Goal: Task Accomplishment & Management: Manage account settings

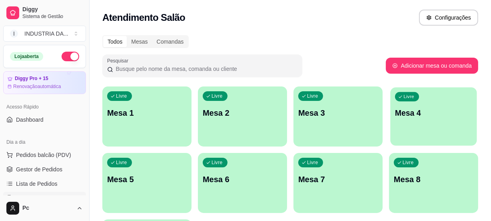
click at [461, 123] on div "Livre Mesa 4" at bounding box center [433, 111] width 86 height 49
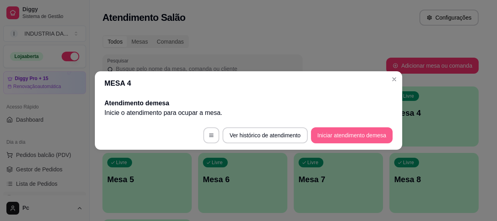
click at [331, 133] on button "Iniciar atendimento de mesa" at bounding box center [352, 135] width 82 height 16
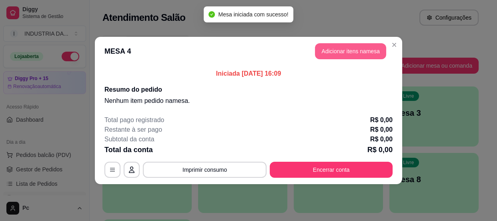
click at [349, 56] on button "Adicionar itens na mesa" at bounding box center [350, 51] width 71 height 16
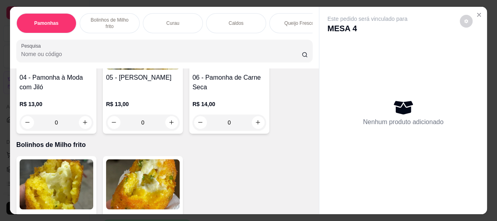
scroll to position [291, 0]
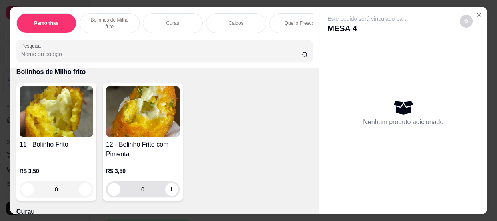
click at [146, 190] on input "0" at bounding box center [142, 189] width 45 height 16
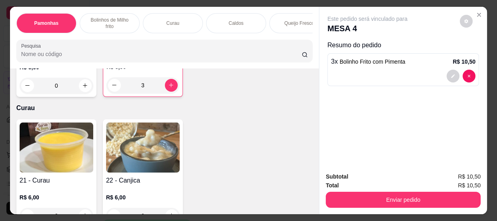
scroll to position [0, 0]
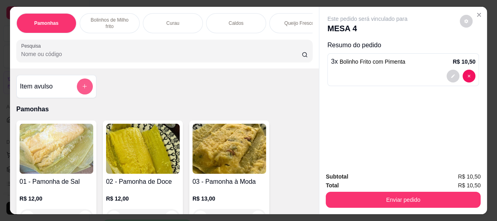
type input "3"
click at [80, 84] on button "add-separate-item" at bounding box center [85, 86] width 16 height 16
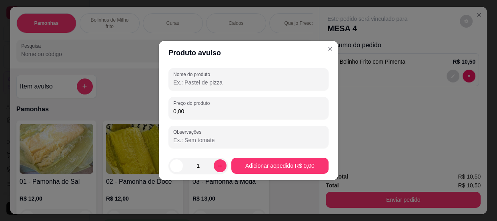
click at [200, 84] on input "Nome do produto" at bounding box center [248, 82] width 150 height 8
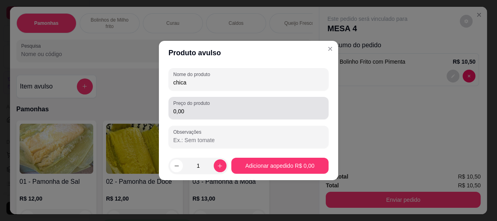
type input "chica"
click at [199, 108] on input "0,00" at bounding box center [248, 111] width 150 height 8
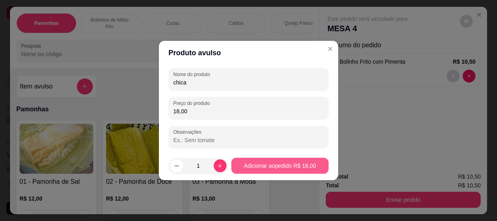
type input "18,00"
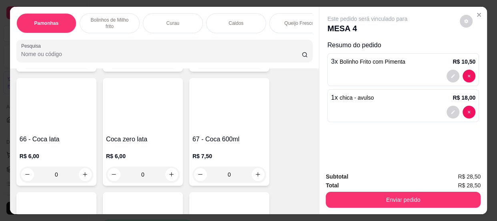
scroll to position [1091, 0]
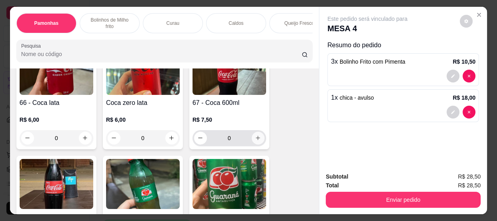
click at [255, 140] on icon "increase-product-quantity" at bounding box center [258, 138] width 6 height 6
type input "1"
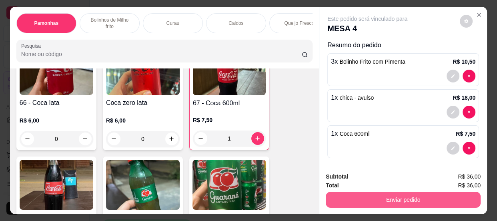
click at [368, 192] on button "Enviar pedido" at bounding box center [403, 200] width 155 height 16
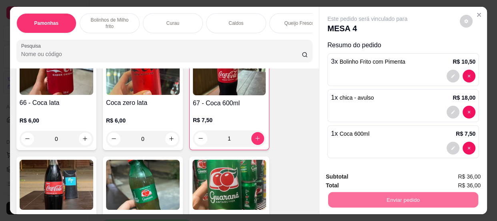
click at [364, 178] on button "Não registrar e enviar pedido" at bounding box center [376, 177] width 81 height 15
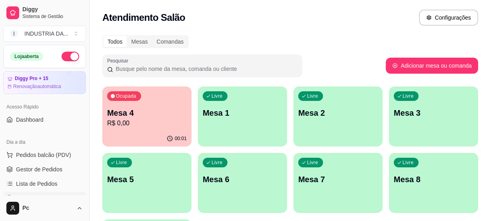
click at [439, 180] on p "Mesa 8" at bounding box center [434, 179] width 80 height 11
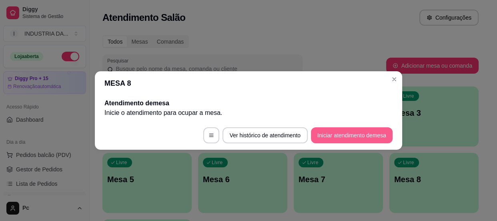
click at [366, 130] on button "Iniciar atendimento de mesa" at bounding box center [352, 135] width 82 height 16
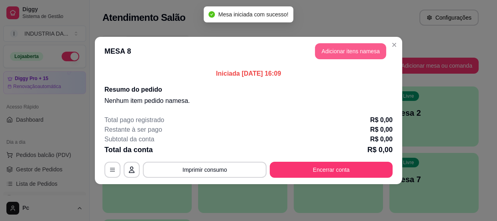
click at [338, 56] on button "Adicionar itens na mesa" at bounding box center [350, 51] width 71 height 16
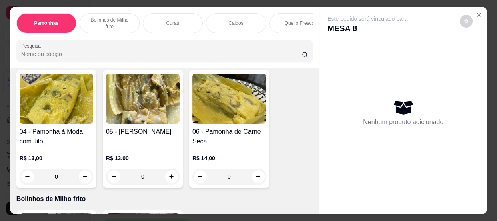
scroll to position [182, 0]
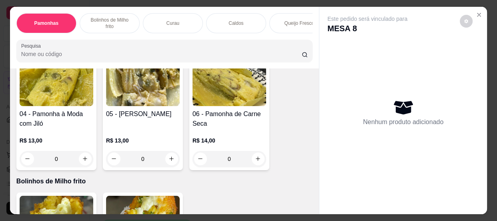
click at [241, 164] on input "0" at bounding box center [229, 159] width 45 height 16
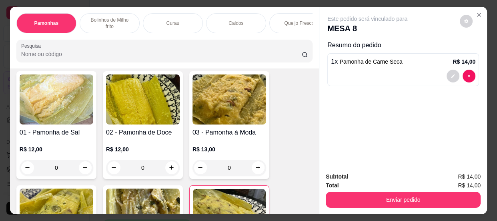
scroll to position [72, 0]
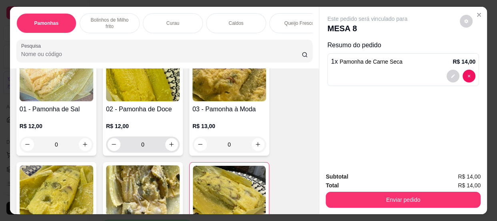
type input "1"
click at [148, 146] on input "0" at bounding box center [142, 144] width 45 height 16
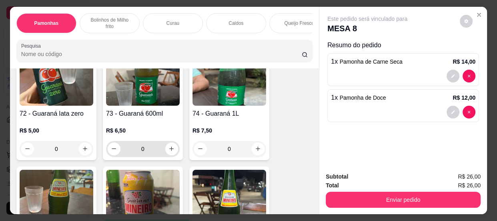
scroll to position [1418, 0]
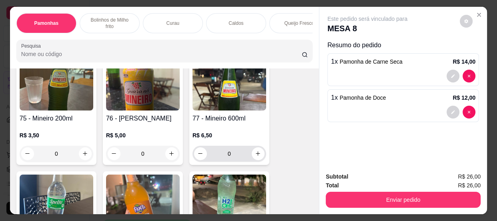
type input "1"
click at [230, 154] on input "0" at bounding box center [229, 154] width 45 height 16
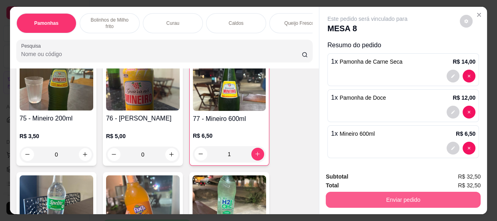
type input "1"
click at [387, 198] on button "Enviar pedido" at bounding box center [403, 200] width 155 height 16
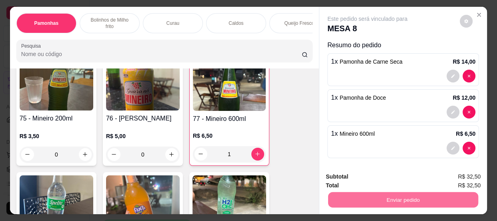
click at [363, 179] on button "Não registrar e enviar pedido" at bounding box center [376, 177] width 83 height 15
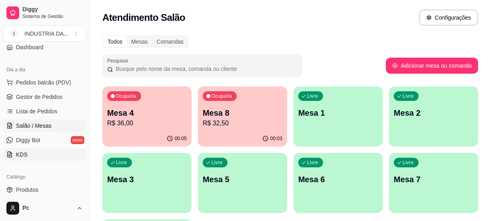
scroll to position [109, 0]
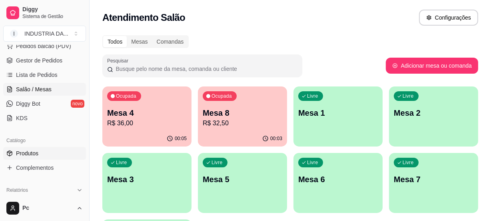
click at [32, 153] on span "Produtos" at bounding box center [27, 153] width 22 height 8
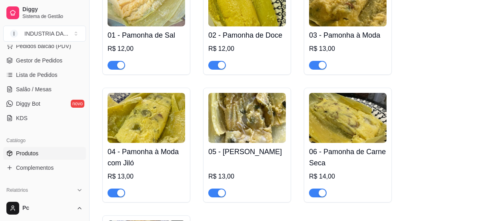
scroll to position [145, 0]
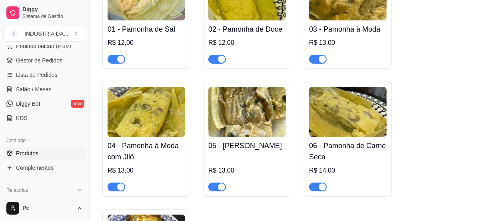
click at [115, 186] on span "button" at bounding box center [117, 186] width 18 height 9
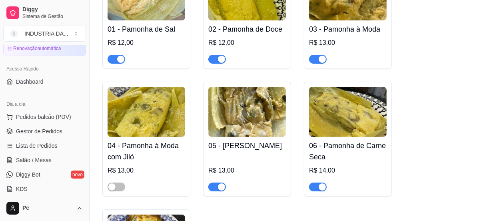
scroll to position [36, 0]
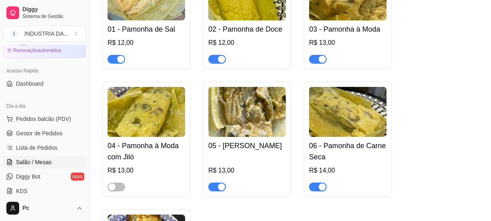
click at [56, 156] on link "Salão / Mesas" at bounding box center [44, 162] width 83 height 13
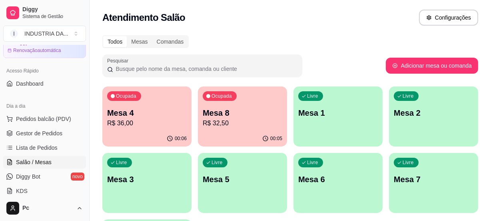
click at [247, 114] on p "Mesa 8" at bounding box center [243, 112] width 80 height 11
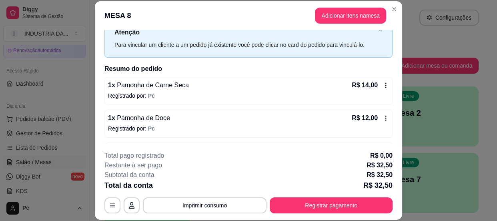
scroll to position [57, 0]
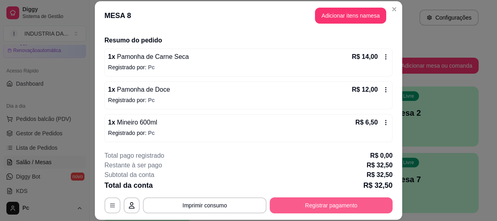
click at [292, 203] on button "Registrar pagamento" at bounding box center [331, 205] width 123 height 16
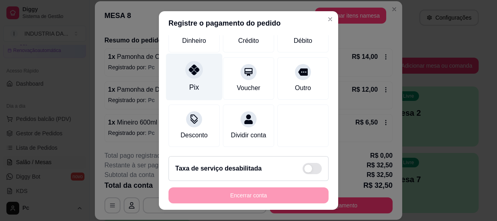
scroll to position [90, 0]
click at [188, 66] on div at bounding box center [194, 70] width 18 height 18
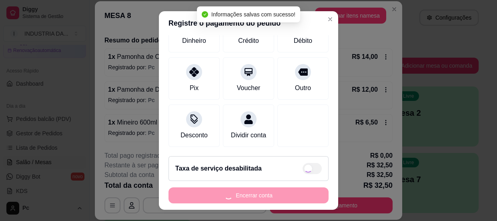
type input "R$ 0,00"
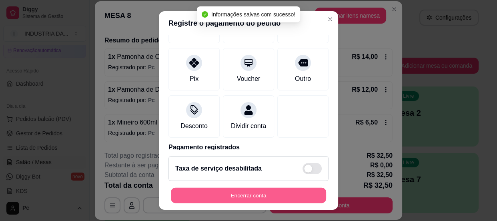
click at [240, 195] on button "Encerrar conta" at bounding box center [248, 196] width 155 height 16
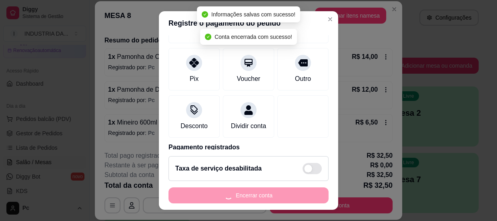
scroll to position [0, 0]
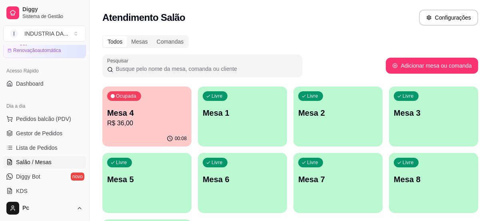
click at [155, 110] on p "Mesa 4" at bounding box center [147, 112] width 80 height 11
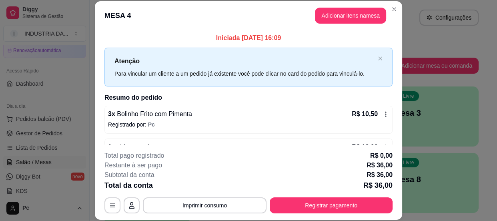
scroll to position [57, 0]
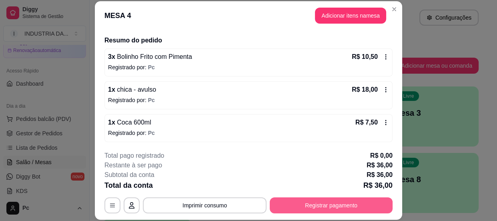
click at [341, 201] on button "Registrar pagamento" at bounding box center [331, 205] width 123 height 16
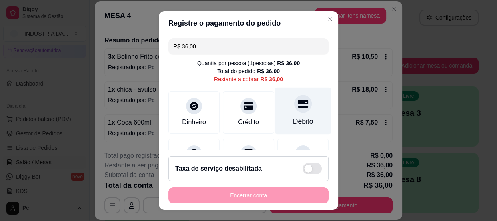
click at [294, 112] on div at bounding box center [303, 104] width 18 height 18
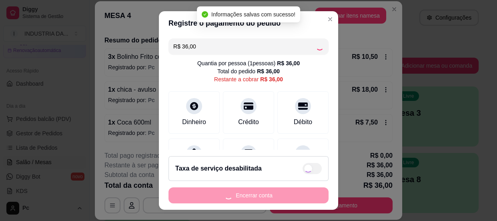
type input "R$ 0,00"
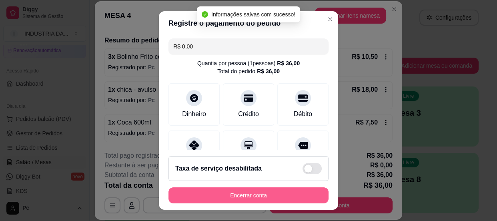
click at [276, 196] on button "Encerrar conta" at bounding box center [248, 195] width 160 height 16
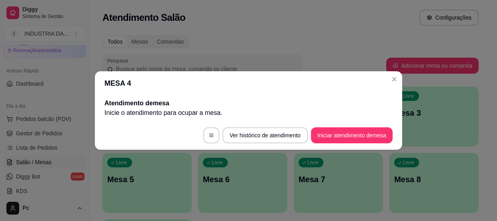
scroll to position [0, 0]
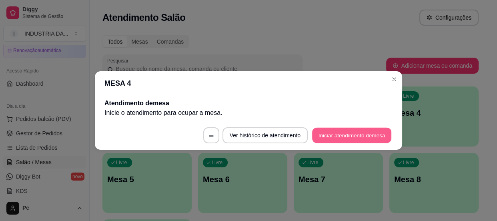
click at [364, 139] on button "Iniciar atendimento de mesa" at bounding box center [351, 136] width 79 height 16
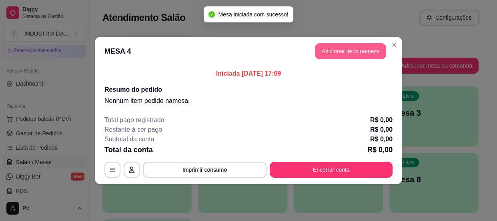
click at [346, 48] on button "Adicionar itens na mesa" at bounding box center [350, 51] width 71 height 16
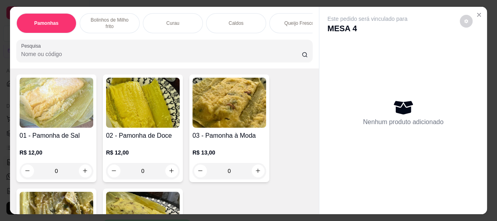
scroll to position [109, 0]
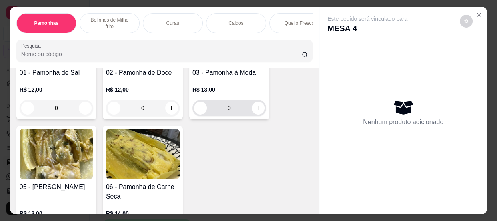
click at [238, 107] on input "0" at bounding box center [229, 108] width 45 height 16
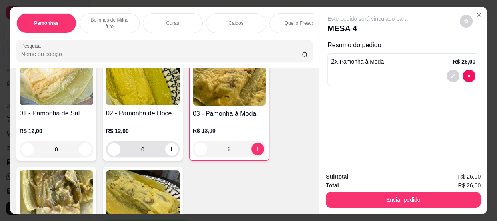
scroll to position [72, 0]
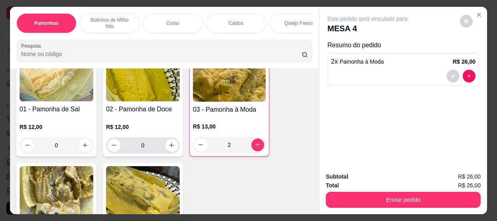
type input "2"
click at [147, 147] on input "0" at bounding box center [142, 145] width 45 height 16
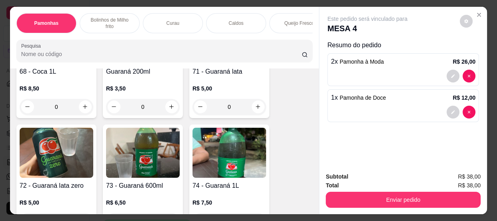
scroll to position [1272, 0]
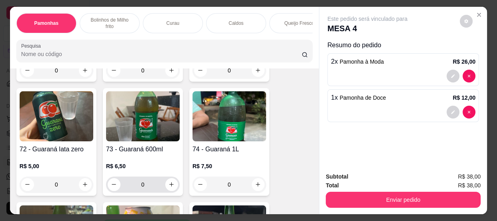
type input "1"
click at [144, 185] on input "0" at bounding box center [142, 184] width 45 height 16
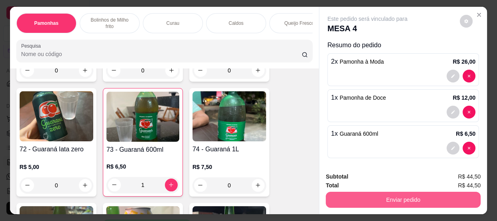
type input "1"
click at [394, 192] on button "Enviar pedido" at bounding box center [403, 200] width 155 height 16
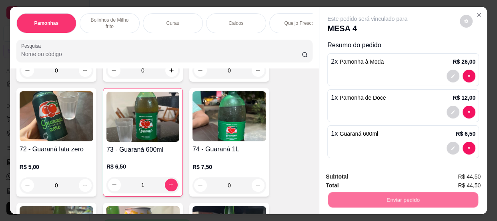
click at [376, 178] on button "Não registrar e enviar pedido" at bounding box center [376, 177] width 83 height 15
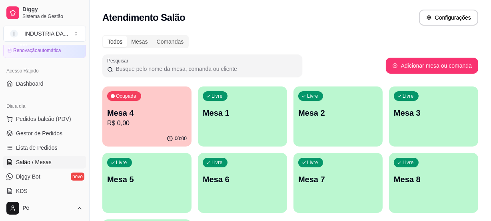
click at [416, 178] on p "Mesa 8" at bounding box center [434, 179] width 80 height 11
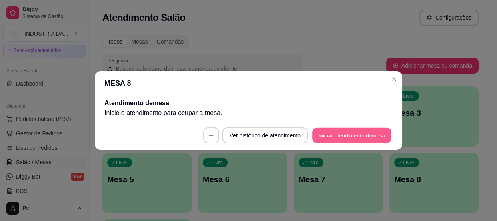
click at [342, 133] on button "Iniciar atendimento de mesa" at bounding box center [351, 136] width 79 height 16
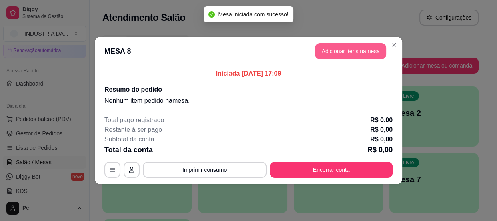
click at [332, 55] on button "Adicionar itens na mesa" at bounding box center [350, 51] width 71 height 16
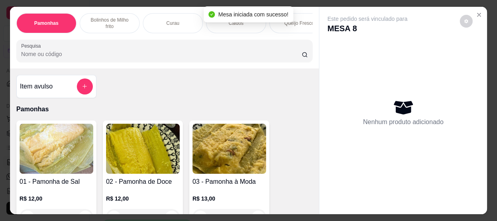
scroll to position [72, 0]
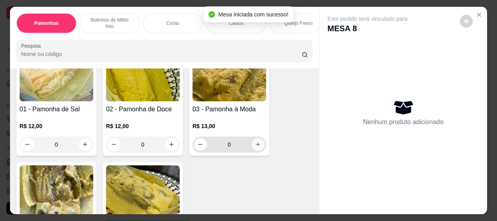
click at [253, 150] on button "increase-product-quantity" at bounding box center [258, 144] width 13 height 13
type input "1"
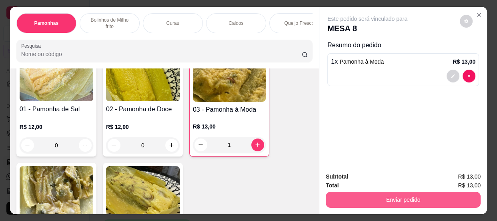
click at [366, 200] on button "Enviar pedido" at bounding box center [403, 200] width 155 height 16
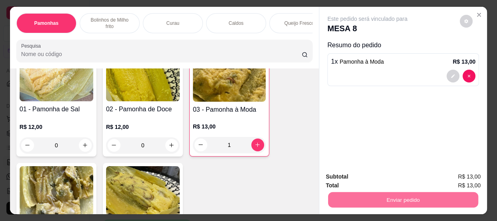
click at [346, 176] on button "Não registrar e enviar pedido" at bounding box center [376, 177] width 81 height 15
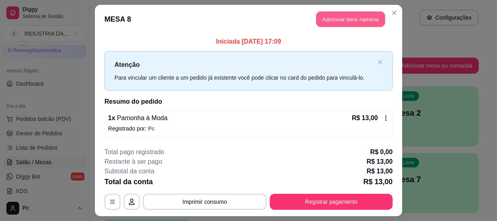
click at [341, 21] on button "Adicionar itens na mesa" at bounding box center [350, 20] width 69 height 16
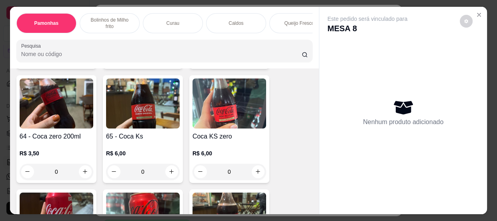
scroll to position [945, 0]
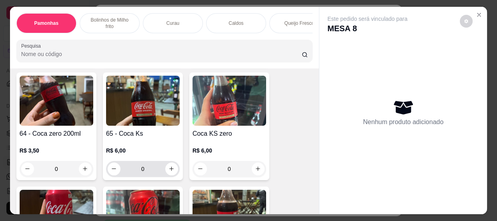
click at [156, 173] on input "0" at bounding box center [142, 169] width 45 height 16
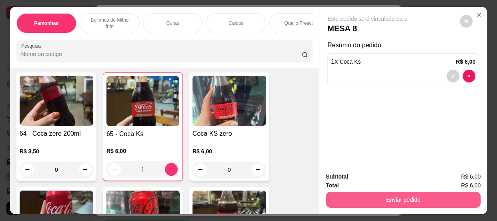
type input "1"
click at [414, 198] on button "Enviar pedido" at bounding box center [403, 200] width 155 height 16
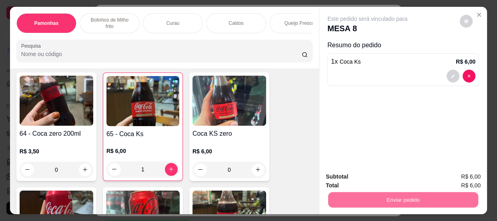
click at [388, 172] on button "Não registrar e enviar pedido" at bounding box center [376, 177] width 83 height 15
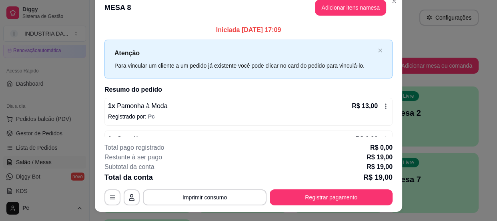
scroll to position [0, 0]
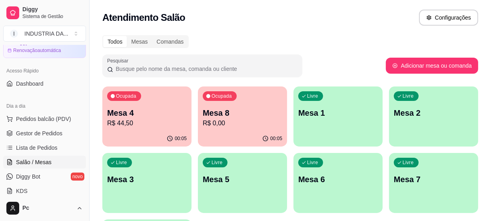
click at [395, 27] on div "Atendimento Salão Configurações" at bounding box center [291, 15] width 402 height 30
click at [112, 121] on p "R$ 44,50" at bounding box center [147, 123] width 80 height 10
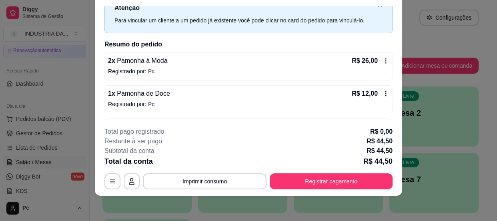
scroll to position [21, 0]
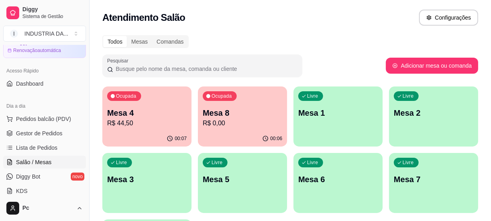
click at [216, 103] on div "Ocupada Mesa 8 R$ 0,00" at bounding box center [242, 108] width 89 height 44
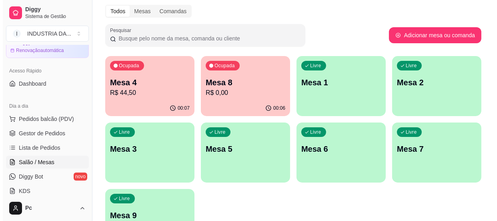
scroll to position [72, 0]
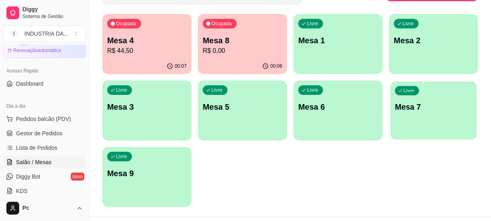
click at [422, 107] on p "Mesa 7" at bounding box center [433, 107] width 77 height 11
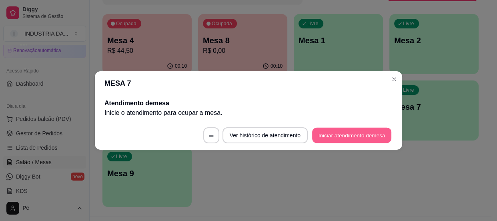
click at [351, 134] on button "Iniciar atendimento de mesa" at bounding box center [351, 136] width 79 height 16
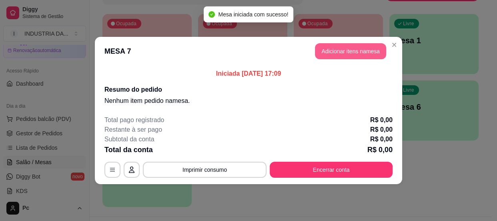
click at [355, 55] on button "Adicionar itens na mesa" at bounding box center [350, 51] width 71 height 16
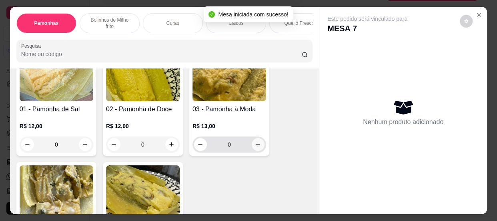
click at [258, 150] on button "increase-product-quantity" at bounding box center [258, 144] width 13 height 13
type input "1"
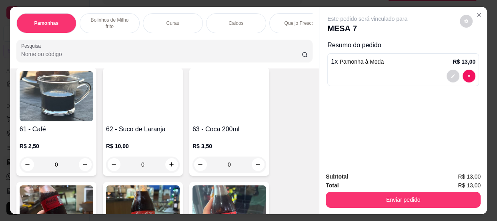
scroll to position [981, 0]
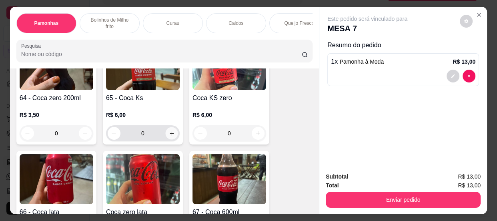
click at [169, 136] on icon "increase-product-quantity" at bounding box center [172, 133] width 6 height 6
type input "1"
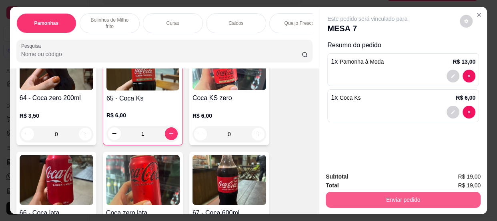
click at [342, 200] on button "Enviar pedido" at bounding box center [403, 200] width 155 height 16
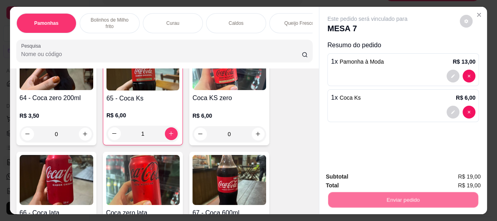
click at [340, 176] on button "Não registrar e enviar pedido" at bounding box center [376, 177] width 81 height 15
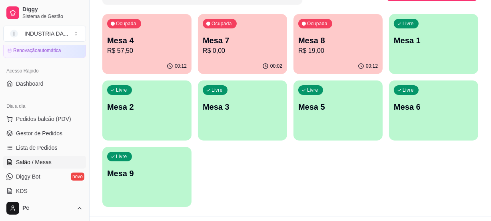
click at [338, 110] on p "Mesa 5" at bounding box center [338, 106] width 80 height 11
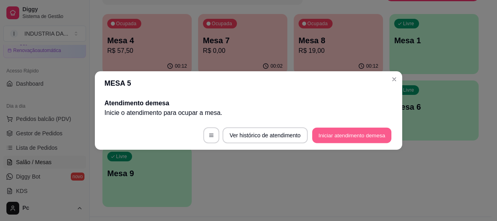
click at [348, 138] on button "Iniciar atendimento de mesa" at bounding box center [351, 136] width 79 height 16
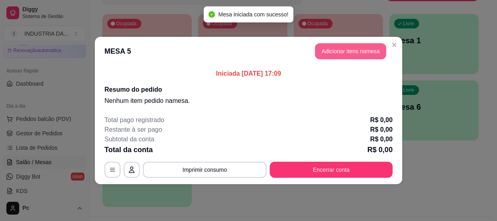
click at [341, 47] on button "Adicionar itens na mesa" at bounding box center [350, 51] width 71 height 16
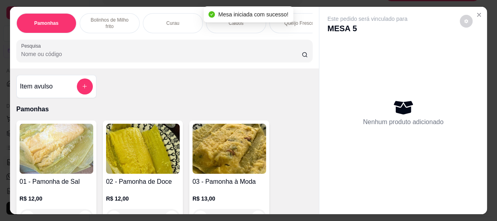
scroll to position [36, 0]
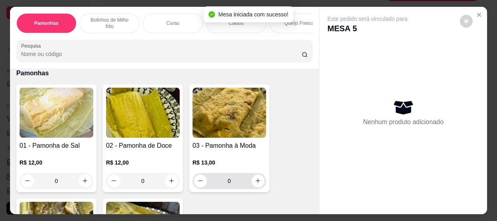
click at [238, 188] on input "0" at bounding box center [229, 181] width 45 height 16
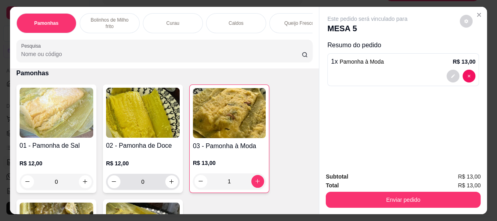
type input "1"
click at [151, 183] on input "0" at bounding box center [142, 182] width 45 height 16
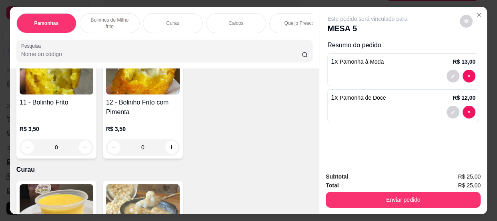
scroll to position [364, 0]
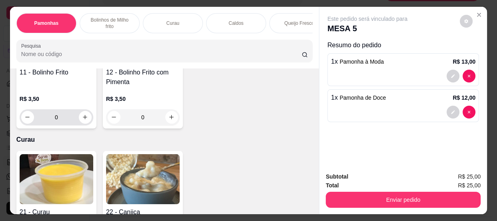
type input "1"
click at [70, 125] on input "0" at bounding box center [56, 117] width 45 height 16
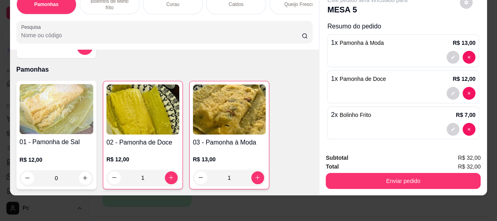
scroll to position [0, 0]
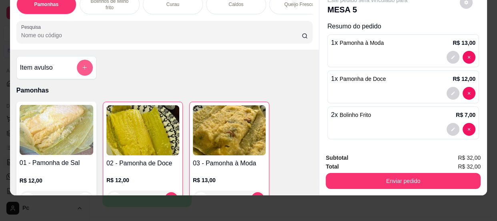
type input "2"
click at [82, 67] on icon "add-separate-item" at bounding box center [85, 67] width 6 height 6
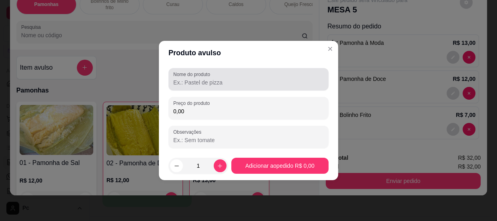
click at [201, 75] on label "Nome do produto" at bounding box center [193, 74] width 40 height 7
click at [201, 78] on input "Nome do produto" at bounding box center [248, 82] width 150 height 8
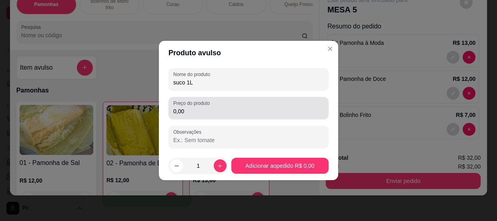
type input "suco 1L"
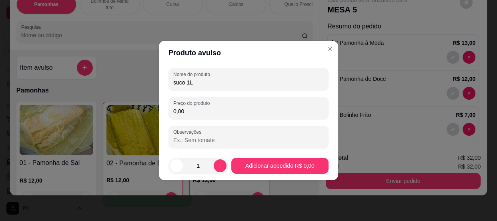
click at [205, 110] on input "0,00" at bounding box center [248, 111] width 150 height 8
type input "7,50"
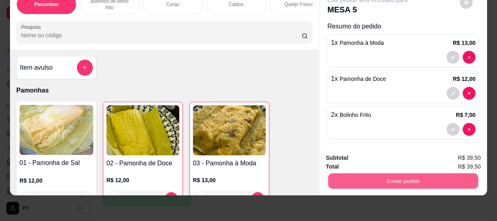
click at [420, 176] on button "Enviar pedido" at bounding box center [403, 181] width 150 height 16
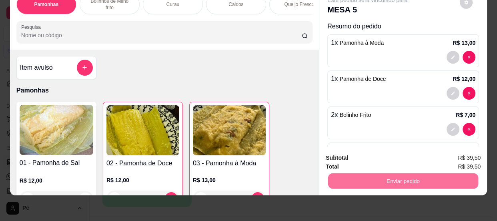
click at [372, 151] on button "Não registrar e enviar pedido" at bounding box center [376, 155] width 81 height 15
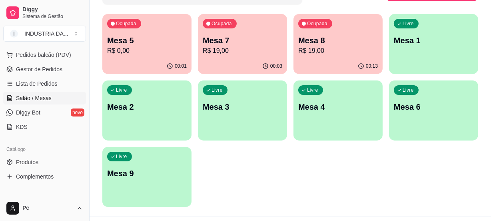
scroll to position [109, 0]
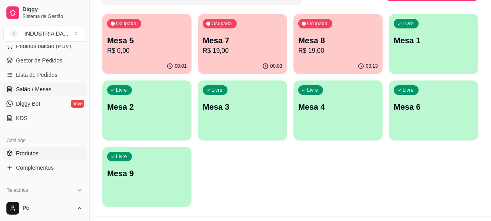
click at [34, 155] on span "Produtos" at bounding box center [27, 153] width 22 height 8
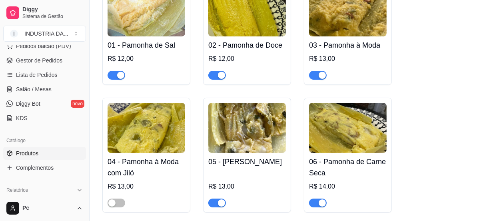
scroll to position [145, 0]
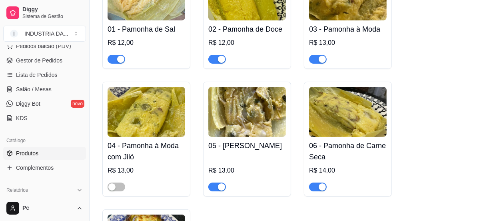
click at [317, 184] on span "button" at bounding box center [318, 186] width 18 height 9
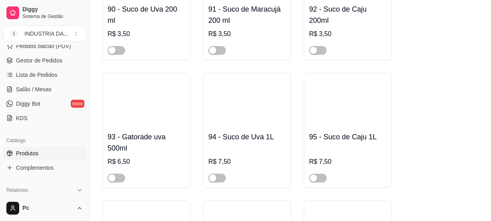
scroll to position [2945, 0]
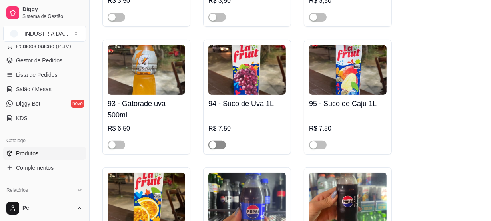
click at [211, 141] on div "button" at bounding box center [212, 144] width 7 height 7
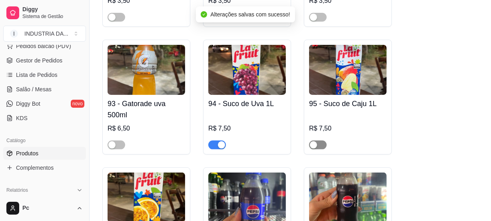
click at [323, 142] on span "button" at bounding box center [318, 144] width 18 height 9
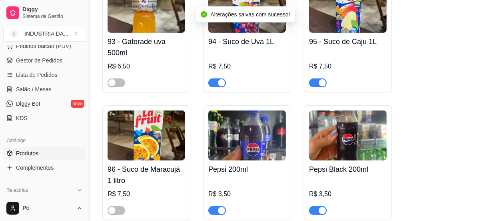
scroll to position [3017, 0]
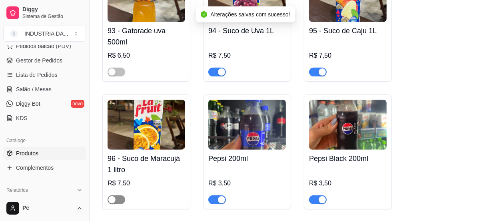
click at [114, 196] on div "button" at bounding box center [111, 199] width 7 height 7
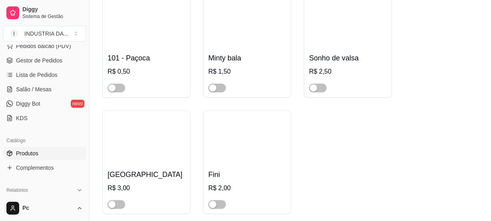
scroll to position [3417, 0]
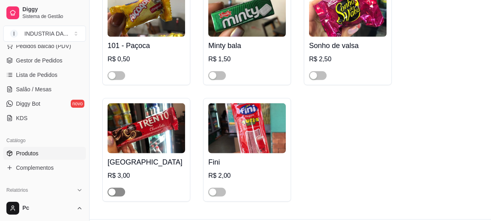
click at [116, 190] on span "button" at bounding box center [117, 192] width 18 height 9
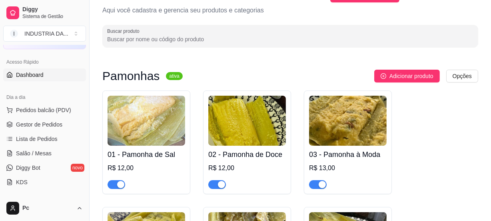
scroll to position [72, 0]
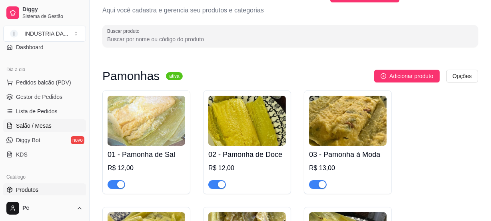
click at [36, 124] on span "Salão / Mesas" at bounding box center [34, 126] width 36 height 8
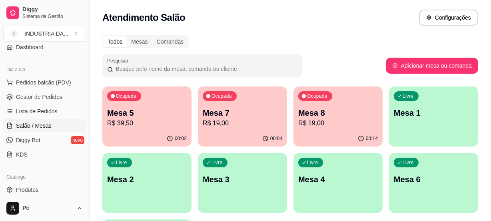
click at [326, 127] on p "R$ 19,00" at bounding box center [338, 123] width 80 height 10
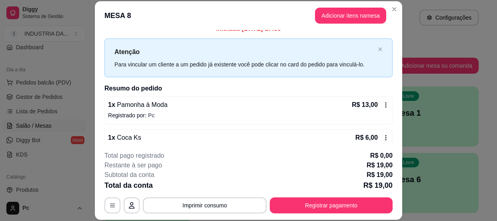
scroll to position [24, 0]
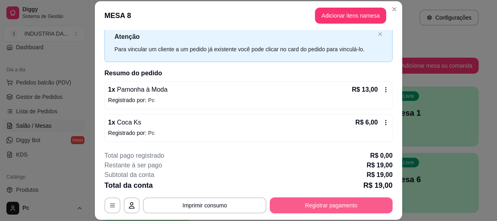
click at [309, 202] on button "Registrar pagamento" at bounding box center [331, 205] width 123 height 16
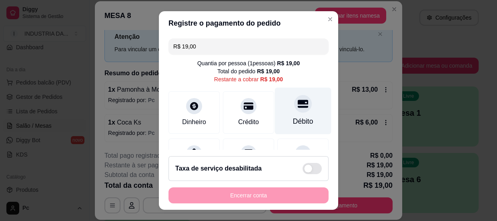
click at [298, 100] on icon at bounding box center [303, 104] width 10 height 8
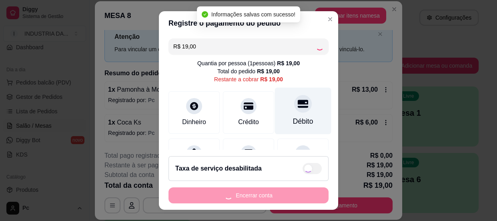
type input "R$ 0,00"
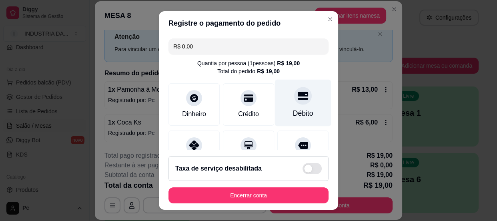
click at [294, 101] on div at bounding box center [303, 96] width 18 height 18
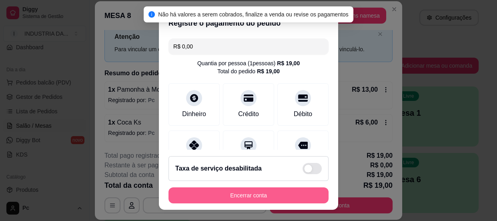
click at [236, 192] on button "Encerrar conta" at bounding box center [248, 195] width 160 height 16
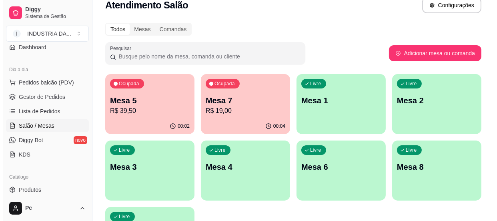
scroll to position [0, 0]
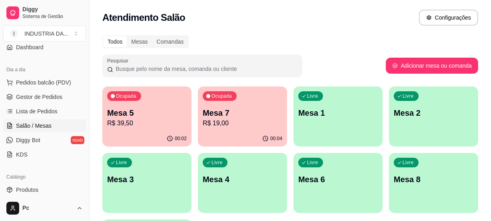
click at [317, 25] on div "Atendimento Salão Configurações" at bounding box center [290, 18] width 376 height 16
click at [222, 121] on p "R$ 19,00" at bounding box center [243, 123] width 80 height 10
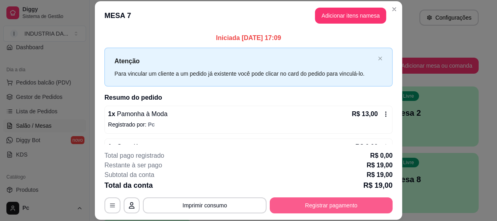
click at [318, 200] on button "Registrar pagamento" at bounding box center [331, 205] width 123 height 16
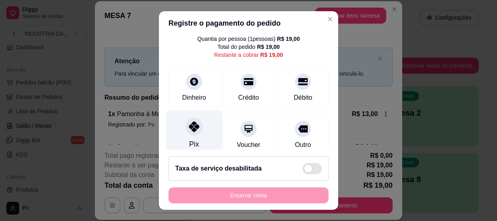
scroll to position [36, 0]
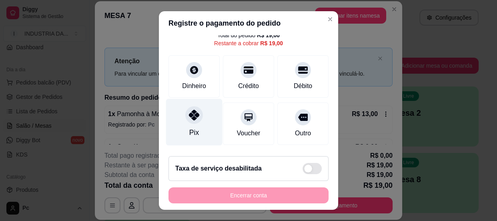
click at [193, 124] on div "Pix" at bounding box center [194, 121] width 56 height 47
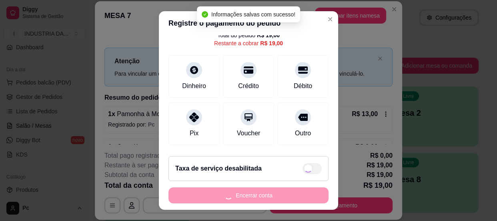
type input "R$ 0,00"
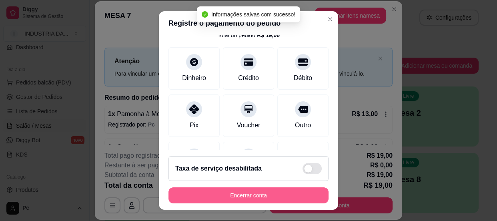
click at [251, 195] on button "Encerrar conta" at bounding box center [248, 195] width 160 height 16
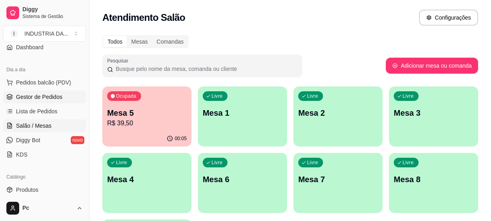
click at [40, 96] on span "Gestor de Pedidos" at bounding box center [39, 97] width 46 height 8
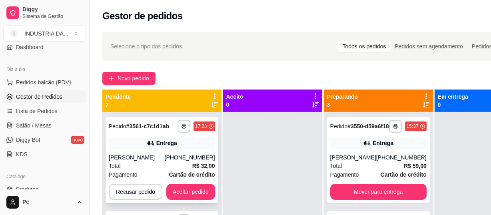
click at [136, 148] on div "Entrega" at bounding box center [162, 143] width 106 height 11
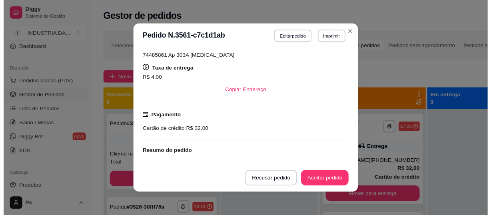
scroll to position [272, 0]
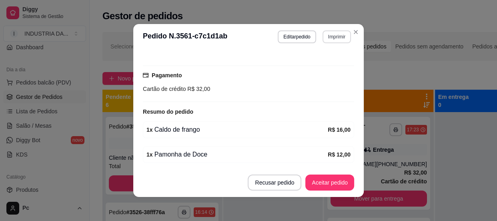
click at [344, 17] on div "**********" at bounding box center [248, 110] width 497 height 221
click at [332, 34] on button "Imprimir" at bounding box center [337, 36] width 28 height 12
click at [328, 68] on button "pamonha" at bounding box center [320, 64] width 56 height 12
click at [341, 36] on button "Imprimir" at bounding box center [337, 36] width 28 height 12
click at [324, 66] on button "pamonha" at bounding box center [320, 64] width 58 height 13
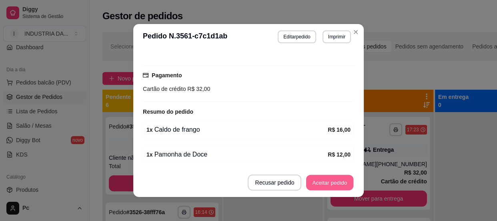
click at [308, 184] on button "Aceitar pedido" at bounding box center [329, 183] width 47 height 16
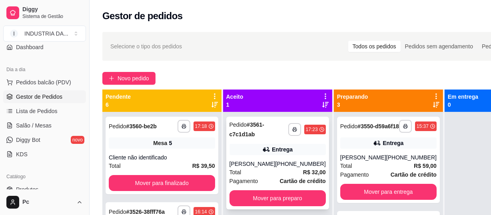
click at [275, 152] on div "Entrega" at bounding box center [282, 150] width 21 height 8
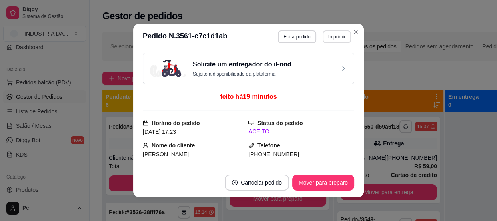
click at [333, 38] on button "Imprimir" at bounding box center [336, 36] width 28 height 13
click at [317, 62] on button "pamonha" at bounding box center [320, 64] width 58 height 13
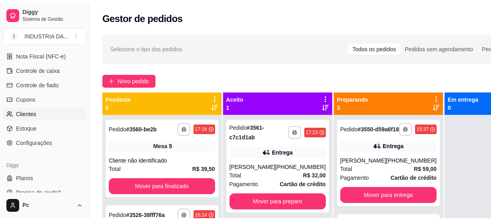
scroll to position [354, 0]
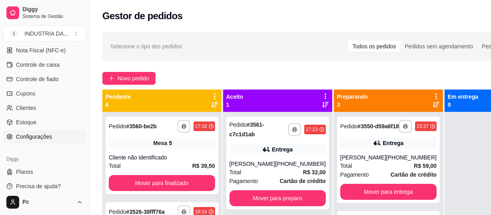
click at [37, 141] on link "Configurações" at bounding box center [44, 136] width 83 height 13
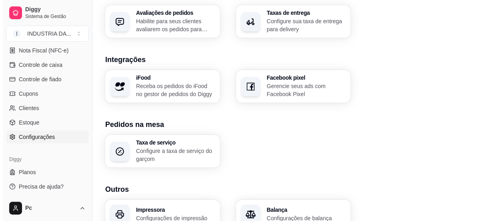
scroll to position [348, 0]
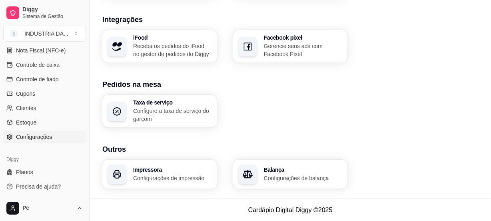
click at [134, 175] on p "Configurações de impressão" at bounding box center [172, 178] width 79 height 8
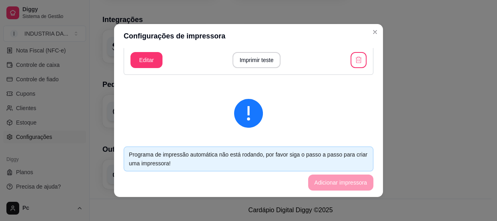
scroll to position [72, 0]
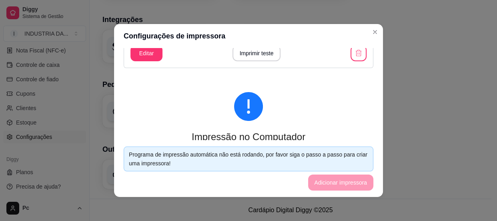
click at [296, 110] on div at bounding box center [248, 106] width 224 height 29
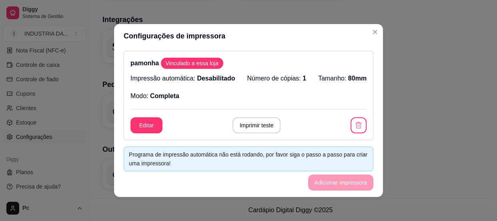
scroll to position [0, 0]
click at [259, 126] on button "Imprimir teste" at bounding box center [256, 126] width 48 height 16
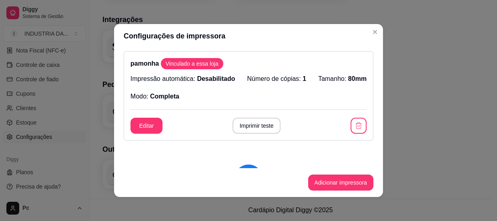
click at [278, 95] on div "Impressão automática: Desabilitado Número de cópias: 1 Tamanho: 80mm Modo: Comp…" at bounding box center [248, 87] width 236 height 27
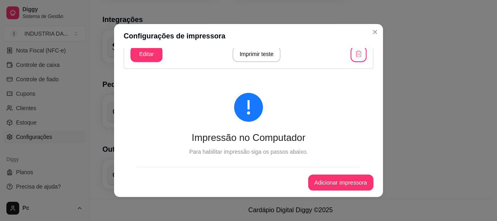
scroll to position [72, 0]
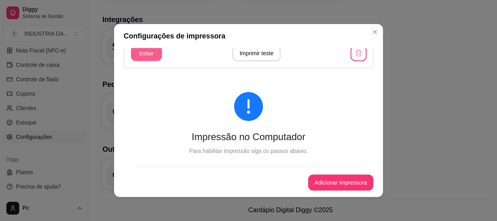
click at [146, 58] on button "Editar" at bounding box center [146, 54] width 31 height 16
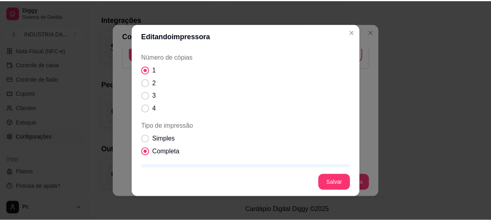
scroll to position [141, 0]
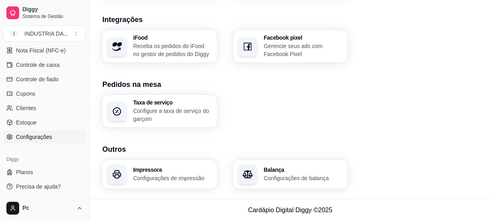
click at [386, 101] on div "Taxa de serviço Configure a taxa de serviço do garçom" at bounding box center [290, 111] width 376 height 33
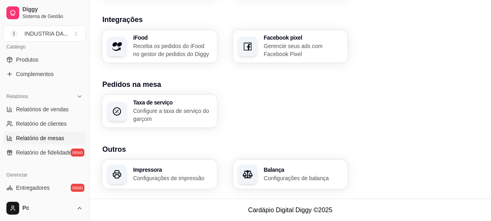
scroll to position [172, 0]
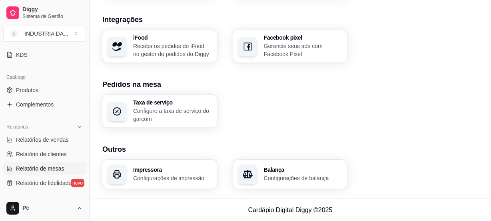
click at [39, 88] on link "Produtos" at bounding box center [44, 90] width 83 height 13
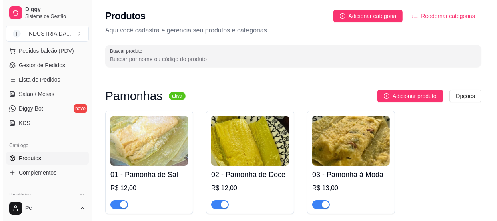
scroll to position [100, 0]
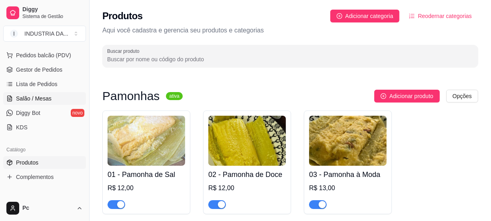
click at [32, 96] on span "Salão / Mesas" at bounding box center [34, 98] width 36 height 8
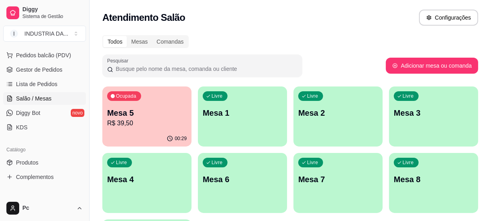
click at [146, 130] on div "Ocupada Mesa 5 R$ 39,50" at bounding box center [146, 108] width 89 height 44
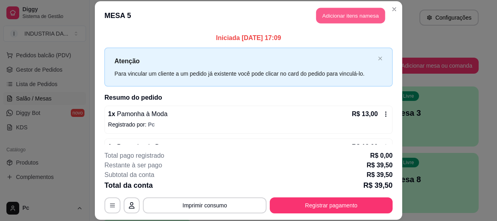
click at [359, 21] on button "Adicionar itens na mesa" at bounding box center [350, 16] width 69 height 16
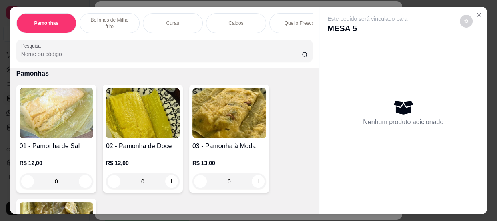
scroll to position [36, 0]
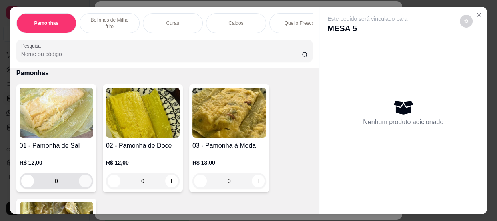
click at [66, 180] on input "0" at bounding box center [56, 181] width 45 height 16
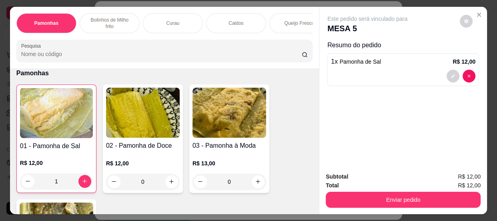
type input "0"
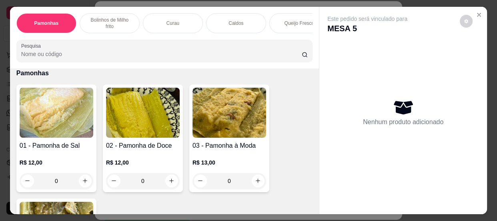
click at [146, 192] on div "02 - Pamonha de Doce R$ 12,00 0" at bounding box center [143, 138] width 80 height 108
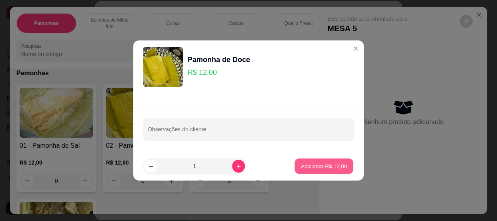
click at [305, 161] on button "Adicionar R$ 12,00" at bounding box center [323, 166] width 59 height 16
type input "1"
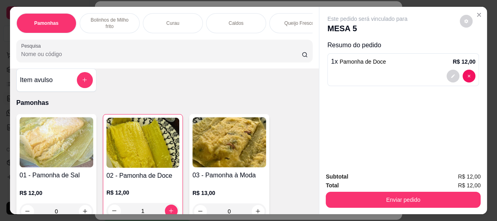
scroll to position [0, 0]
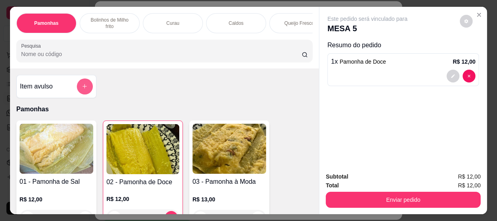
click at [78, 88] on button "add-separate-item" at bounding box center [85, 86] width 16 height 16
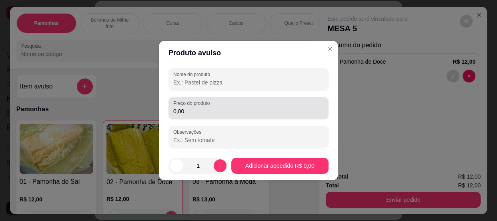
click at [192, 112] on input "0,00" at bounding box center [248, 111] width 150 height 8
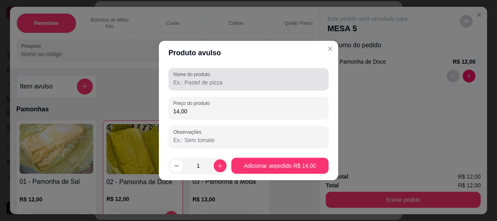
type input "14,00"
click at [203, 86] on div at bounding box center [248, 79] width 150 height 16
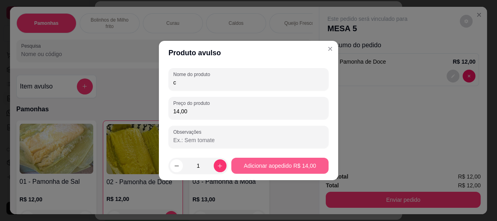
type input "c"
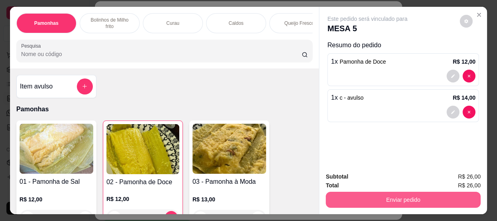
click at [414, 192] on button "Enviar pedido" at bounding box center [403, 200] width 155 height 16
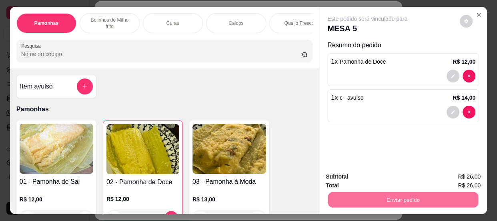
click at [386, 174] on button "Não registrar e enviar pedido" at bounding box center [376, 177] width 83 height 15
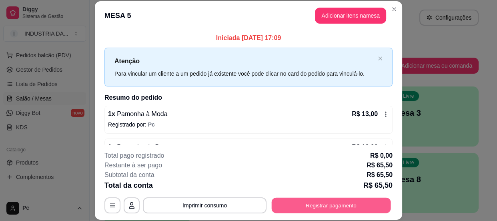
click at [354, 205] on button "Registrar pagamento" at bounding box center [331, 206] width 119 height 16
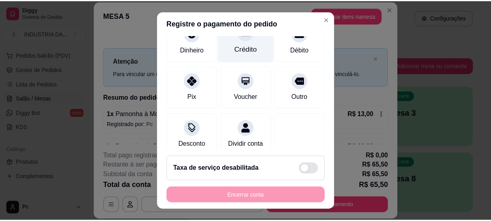
scroll to position [36, 0]
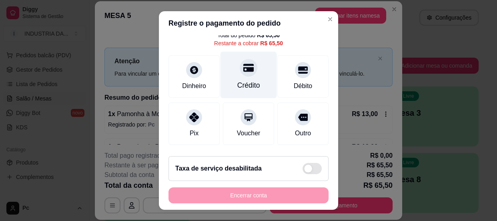
click at [248, 70] on div "Crédito" at bounding box center [248, 74] width 56 height 47
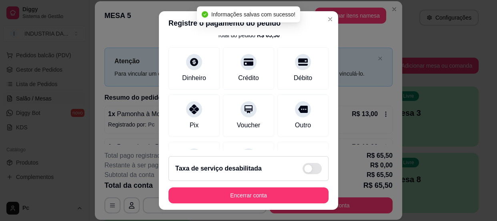
type input "R$ 0,00"
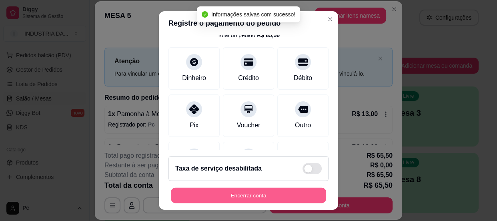
click at [272, 195] on button "Encerrar conta" at bounding box center [248, 196] width 155 height 16
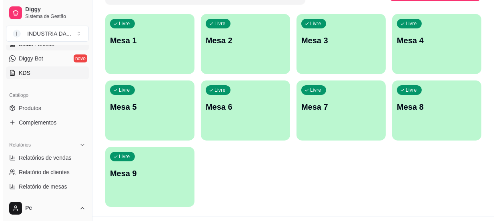
scroll to position [208, 0]
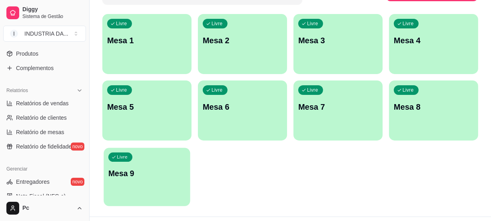
click at [146, 190] on div "Livre Mesa 9" at bounding box center [147, 172] width 86 height 49
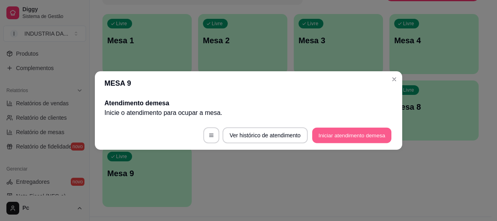
click at [331, 137] on button "Iniciar atendimento de mesa" at bounding box center [351, 136] width 79 height 16
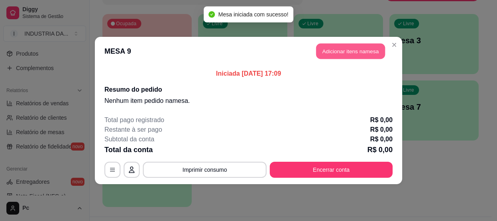
click at [360, 55] on button "Adicionar itens na mesa" at bounding box center [350, 52] width 69 height 16
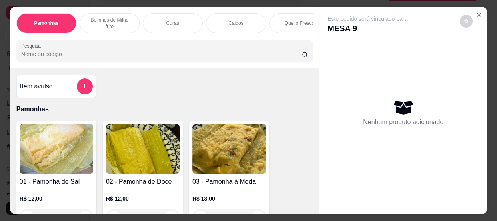
scroll to position [36, 0]
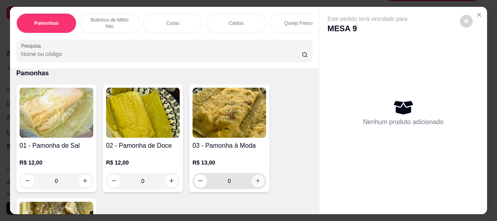
click at [255, 182] on icon "increase-product-quantity" at bounding box center [258, 181] width 6 height 6
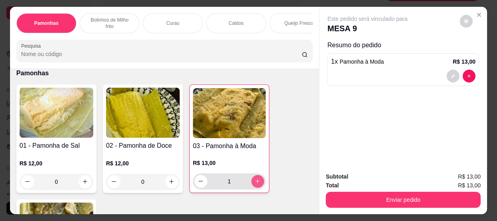
click at [254, 182] on icon "increase-product-quantity" at bounding box center [257, 181] width 6 height 6
type input "2"
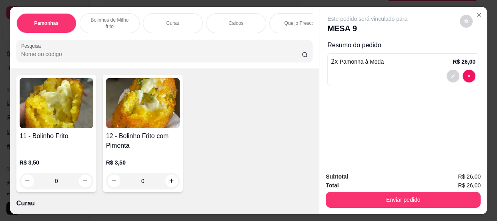
scroll to position [327, 0]
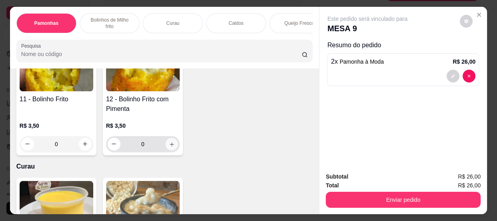
click at [171, 150] on button "increase-product-quantity" at bounding box center [171, 144] width 12 height 12
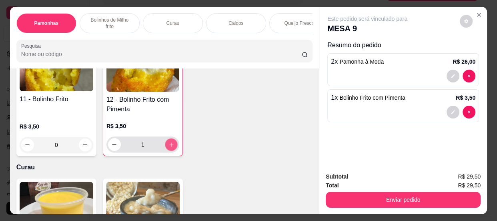
click at [171, 150] on button "increase-product-quantity" at bounding box center [171, 144] width 12 height 12
type input "3"
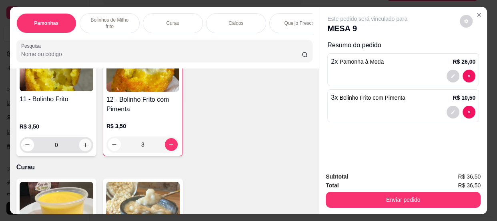
click at [87, 146] on button "increase-product-quantity" at bounding box center [85, 144] width 12 height 12
type input "1"
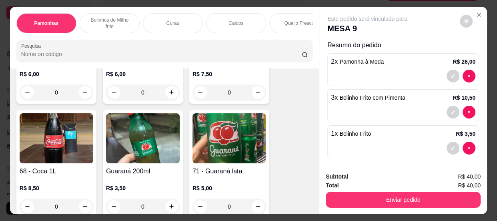
scroll to position [1164, 0]
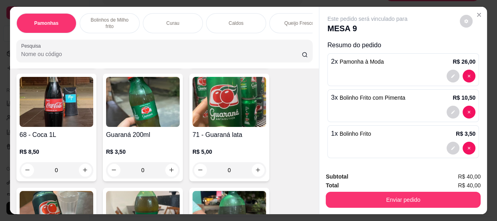
click at [64, 173] on input "0" at bounding box center [56, 170] width 45 height 16
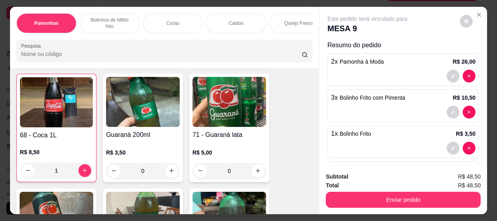
type input "1"
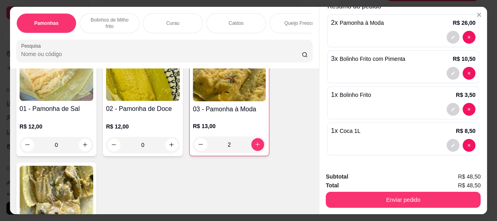
scroll to position [109, 0]
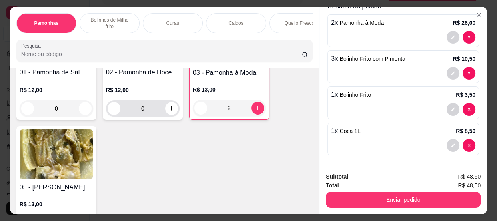
click at [148, 116] on input "0" at bounding box center [142, 108] width 45 height 16
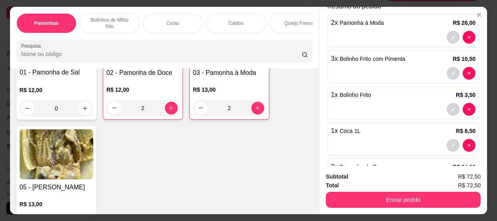
type input "2"
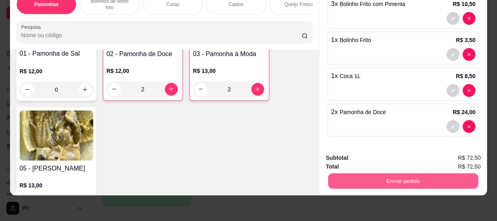
click at [397, 177] on button "Enviar pedido" at bounding box center [403, 181] width 150 height 16
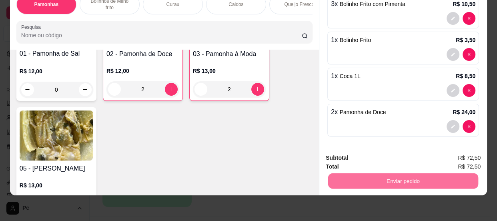
click at [181, 162] on div "01 - Pamonha de Sal R$ 12,00 0 02 - Pamonha de Doce R$ 12,00 2 03 - Pamonha à M…" at bounding box center [164, 103] width 296 height 222
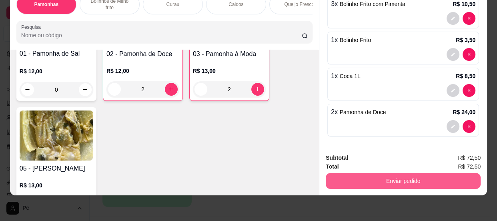
click at [383, 173] on button "Enviar pedido" at bounding box center [403, 181] width 155 height 16
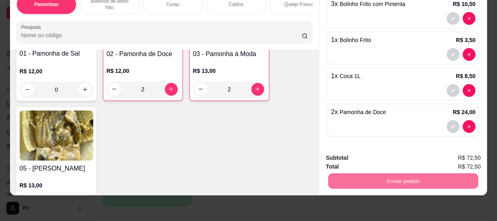
click at [386, 154] on button "Não registrar e enviar pedido" at bounding box center [376, 155] width 83 height 15
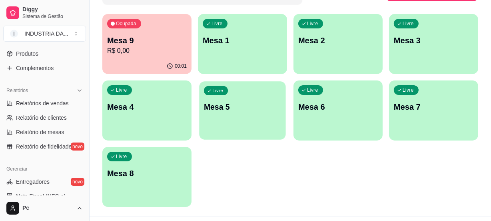
click at [228, 126] on div "Livre Mesa 5" at bounding box center [242, 105] width 86 height 49
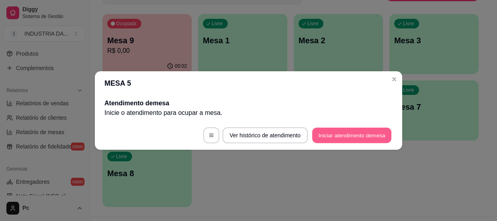
click at [320, 131] on button "Iniciar atendimento de mesa" at bounding box center [351, 136] width 79 height 16
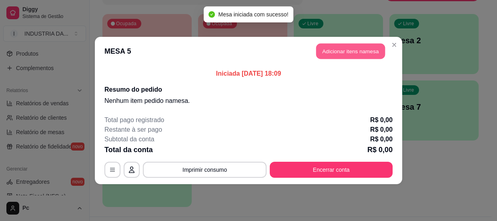
click at [360, 52] on button "Adicionar itens na mesa" at bounding box center [350, 52] width 69 height 16
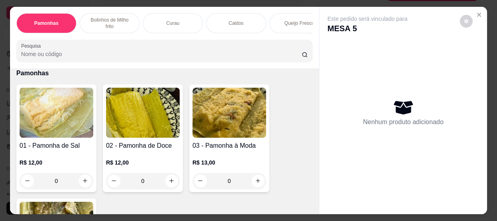
scroll to position [0, 0]
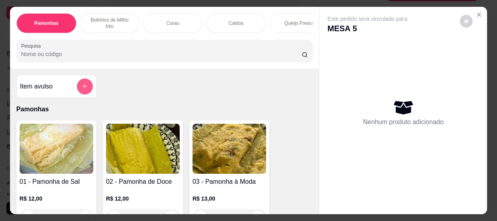
click at [79, 92] on button "add-separate-item" at bounding box center [85, 86] width 16 height 16
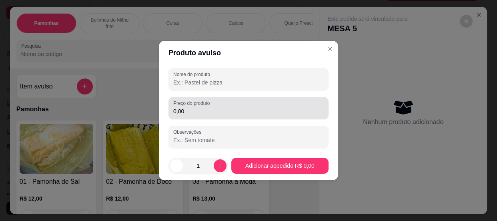
click at [186, 117] on div "Preço do produto 0,00" at bounding box center [248, 108] width 160 height 22
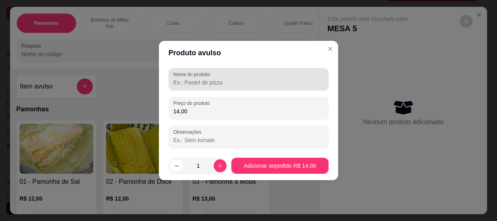
type input "14,00"
click at [190, 86] on div at bounding box center [248, 79] width 150 height 16
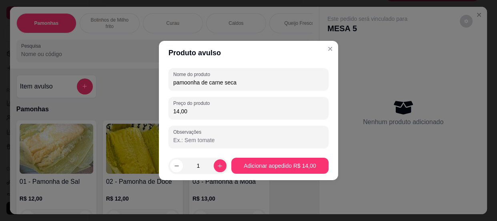
type input "pamoonha de carne seca"
click at [284, 156] on footer "1 Adicionar ao pedido R$ 14,00" at bounding box center [248, 165] width 179 height 29
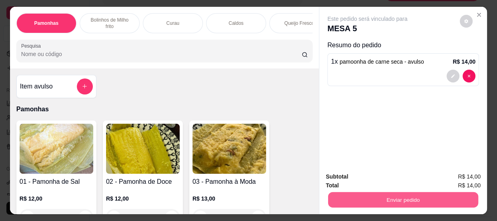
click at [330, 190] on div "Enviar pedido" at bounding box center [403, 199] width 155 height 18
click at [342, 192] on button "Enviar pedido" at bounding box center [403, 200] width 155 height 16
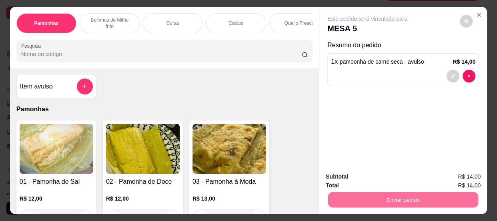
click at [375, 182] on button "Não registrar e enviar pedido" at bounding box center [376, 177] width 81 height 15
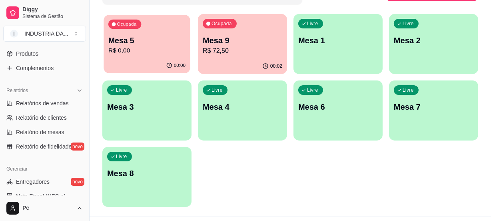
click at [150, 55] on div "Ocupada Mesa 5 R$ 0,00" at bounding box center [147, 36] width 86 height 43
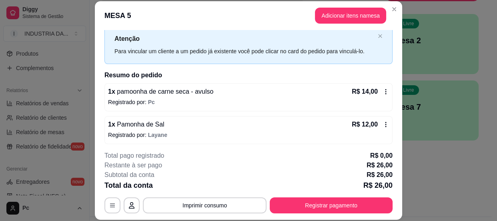
scroll to position [24, 0]
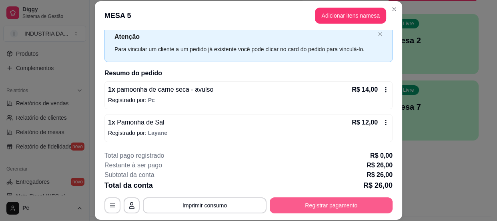
click at [320, 197] on button "Registrar pagamento" at bounding box center [331, 205] width 123 height 16
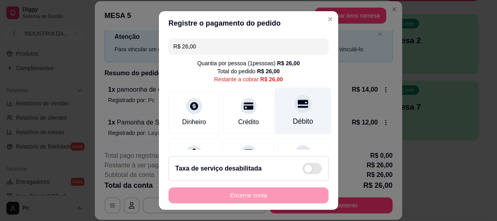
click at [283, 112] on div "Débito" at bounding box center [303, 110] width 56 height 47
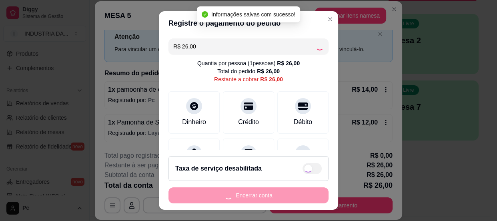
type input "R$ 0,00"
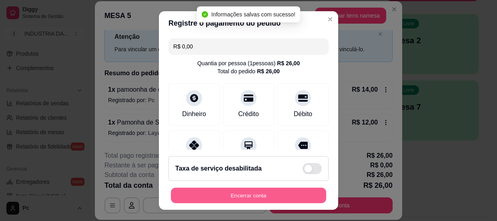
click at [260, 196] on button "Encerrar conta" at bounding box center [248, 196] width 155 height 16
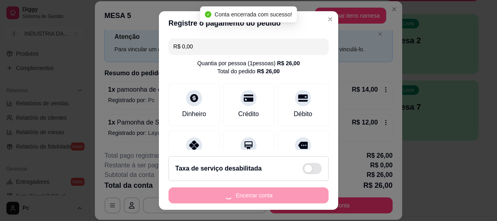
scroll to position [0, 0]
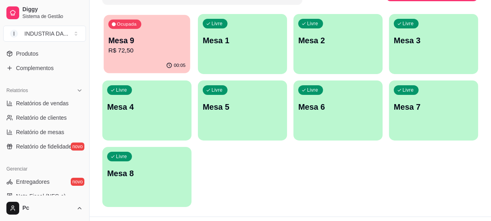
click at [180, 49] on p "R$ 72,50" at bounding box center [146, 50] width 77 height 9
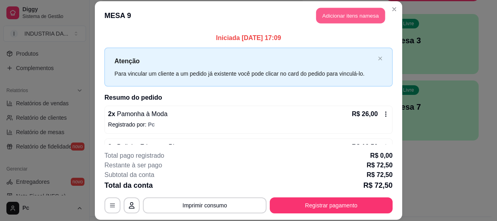
click at [338, 17] on button "Adicionar itens na mesa" at bounding box center [350, 16] width 69 height 16
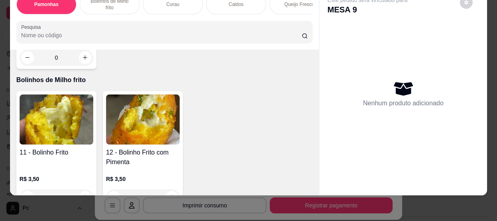
scroll to position [291, 0]
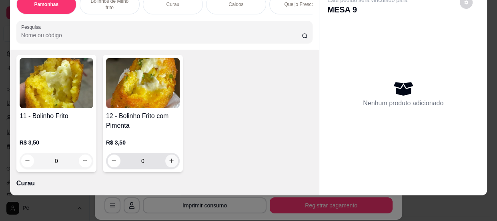
click at [165, 158] on button "increase-product-quantity" at bounding box center [171, 160] width 13 height 13
type input "1"
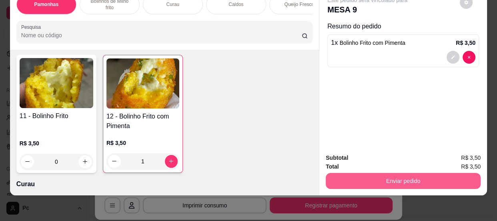
click at [368, 173] on button "Enviar pedido" at bounding box center [403, 181] width 155 height 16
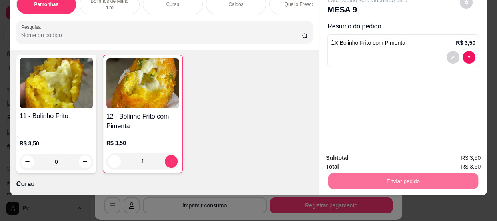
click at [402, 152] on button "Não registrar e enviar pedido" at bounding box center [376, 155] width 81 height 15
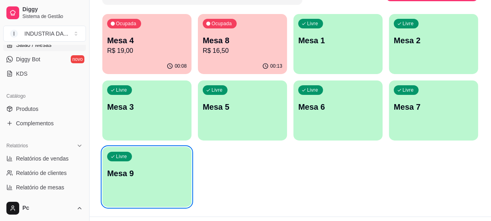
scroll to position [136, 0]
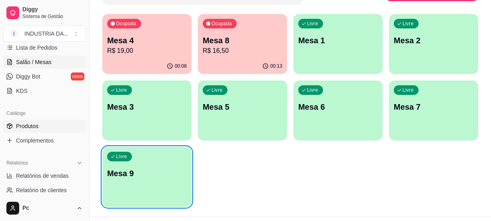
click at [38, 124] on span "Produtos" at bounding box center [27, 126] width 22 height 8
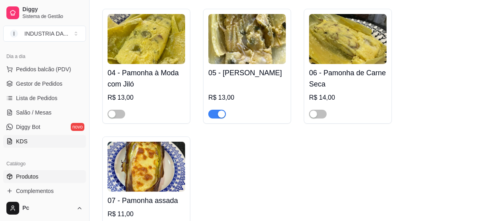
scroll to position [85, 0]
click at [32, 110] on span "Salão / Mesas" at bounding box center [34, 113] width 36 height 8
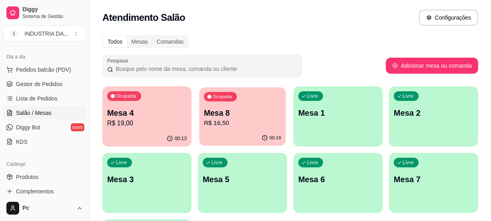
click at [232, 94] on span "Ocupada" at bounding box center [223, 97] width 22 height 6
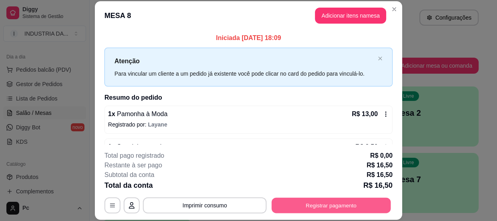
click at [320, 206] on button "Registrar pagamento" at bounding box center [331, 206] width 119 height 16
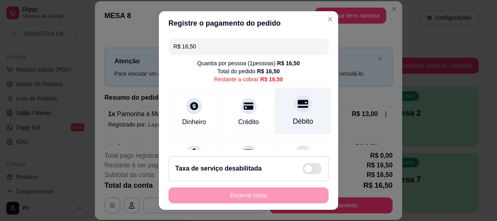
click at [294, 110] on div at bounding box center [303, 104] width 18 height 18
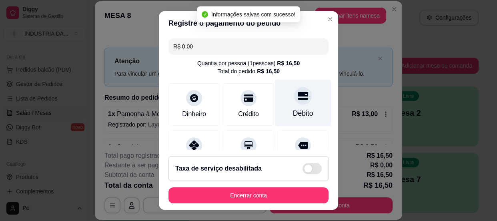
type input "R$ 0,00"
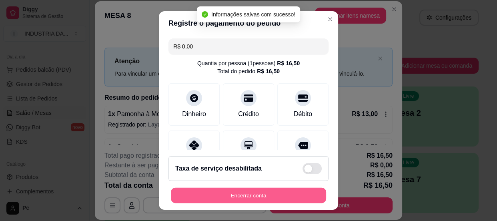
click at [257, 192] on button "Encerrar conta" at bounding box center [248, 196] width 155 height 16
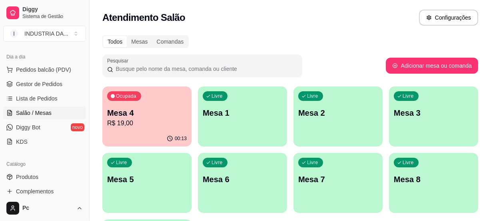
click at [138, 98] on div "Ocupada" at bounding box center [124, 96] width 34 height 10
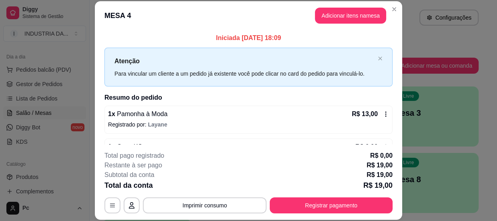
click at [280, 196] on div "**********" at bounding box center [248, 182] width 288 height 62
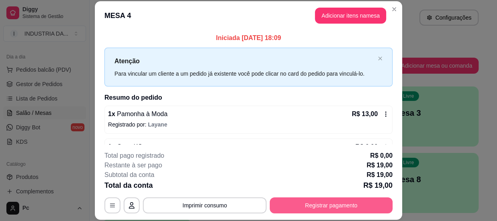
click at [277, 205] on button "Registrar pagamento" at bounding box center [331, 205] width 123 height 16
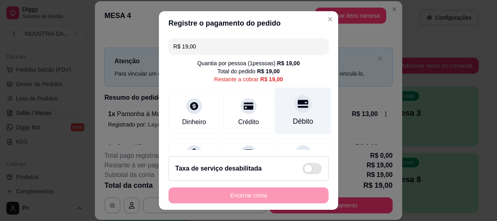
click at [294, 96] on div at bounding box center [303, 104] width 18 height 18
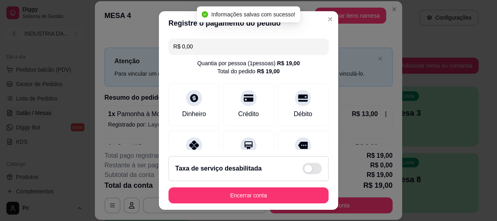
type input "R$ 0,00"
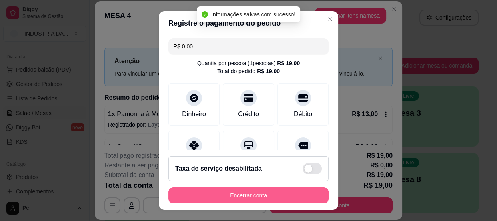
click at [276, 198] on button "Encerrar conta" at bounding box center [248, 195] width 160 height 16
